Goal: Information Seeking & Learning: Learn about a topic

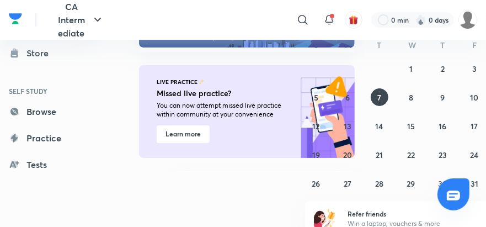
scroll to position [19, 0]
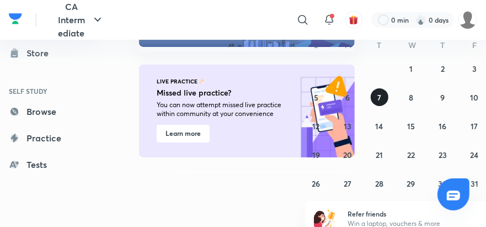
click at [381, 100] on button "7" at bounding box center [379, 97] width 18 height 18
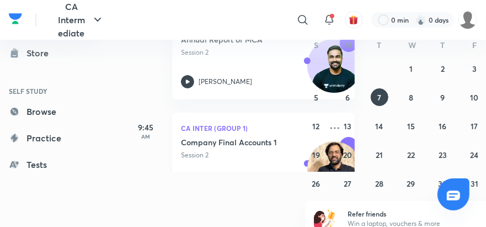
scroll to position [218, 0]
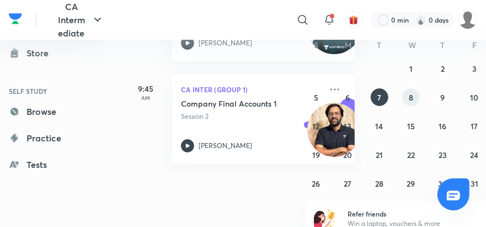
click at [410, 95] on abbr "8" at bounding box center [410, 97] width 4 height 10
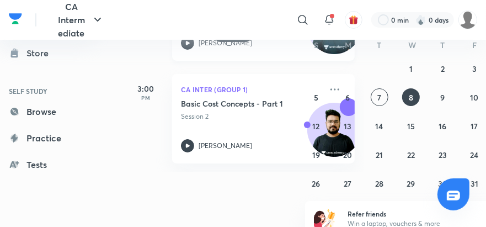
scroll to position [62, 0]
click at [443, 93] on abbr "9" at bounding box center [442, 97] width 4 height 10
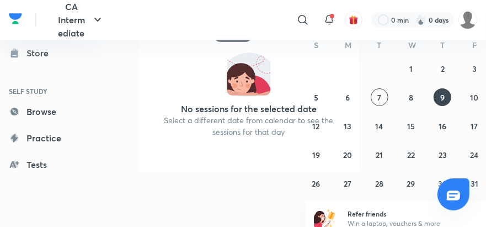
scroll to position [69, 0]
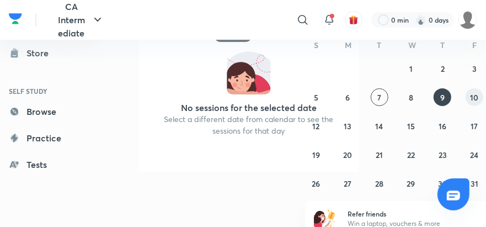
click at [475, 96] on abbr "10" at bounding box center [474, 97] width 8 height 10
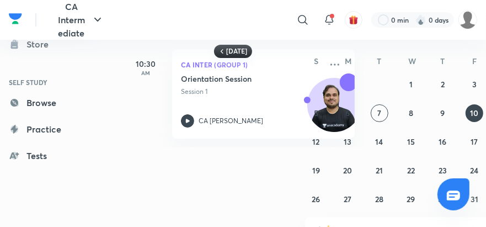
click at [240, 51] on h6 "[DATE]" at bounding box center [236, 51] width 21 height 9
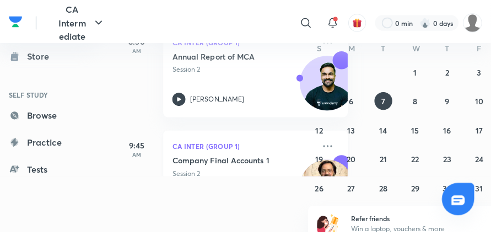
scroll to position [218, 10]
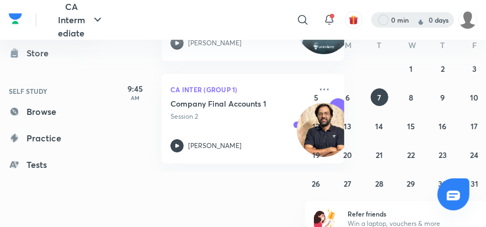
click at [430, 22] on div at bounding box center [412, 19] width 83 height 15
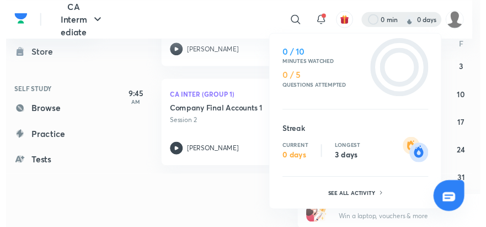
scroll to position [0, 0]
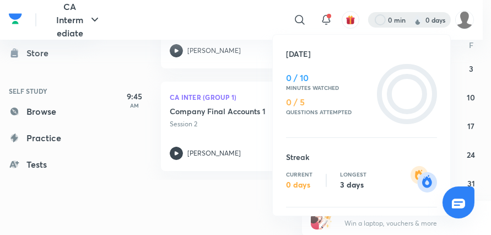
click at [162, 198] on div at bounding box center [245, 117] width 491 height 235
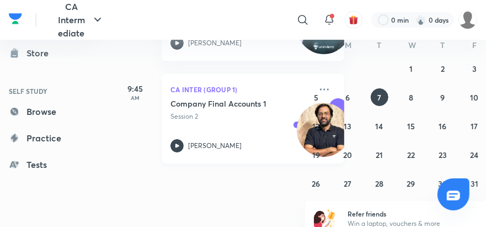
click at [182, 147] on icon at bounding box center [176, 145] width 13 height 13
